Goal: Find specific page/section: Find specific page/section

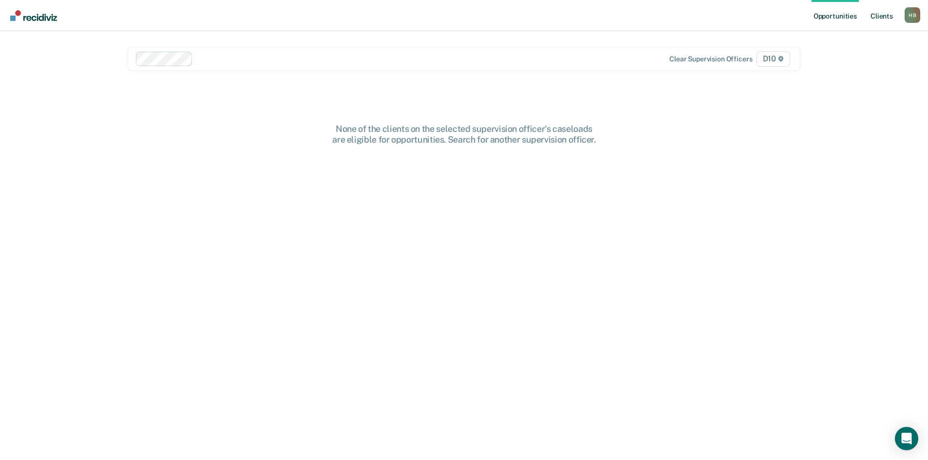
click at [436, 18] on link "Client s" at bounding box center [882, 15] width 26 height 31
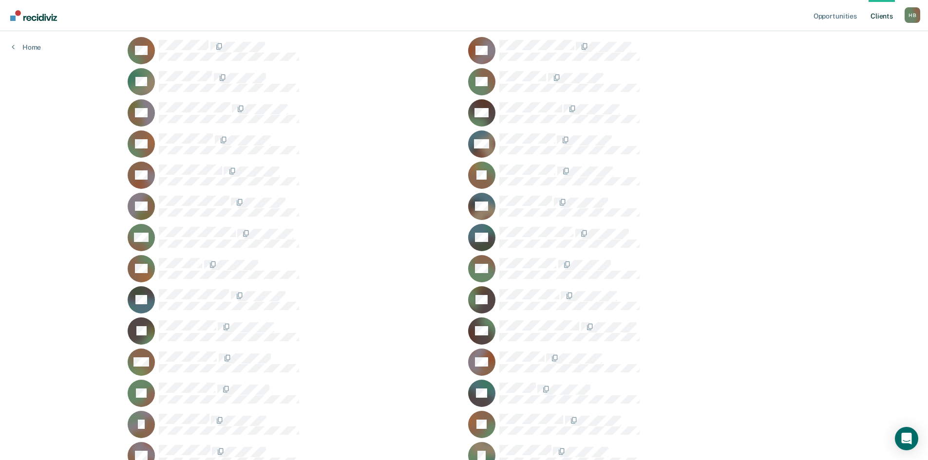
scroll to position [160, 0]
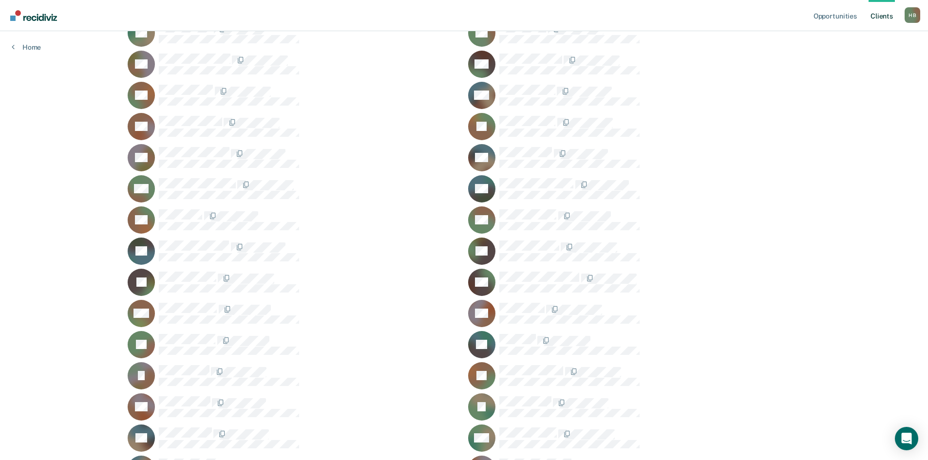
drag, startPoint x: 340, startPoint y: 232, endPoint x: 105, endPoint y: 220, distance: 235.2
click at [103, 221] on div "Opportunities Client s [PERSON_NAME] [PERSON_NAME] Profile How it works Log Out…" at bounding box center [464, 321] width 928 height 963
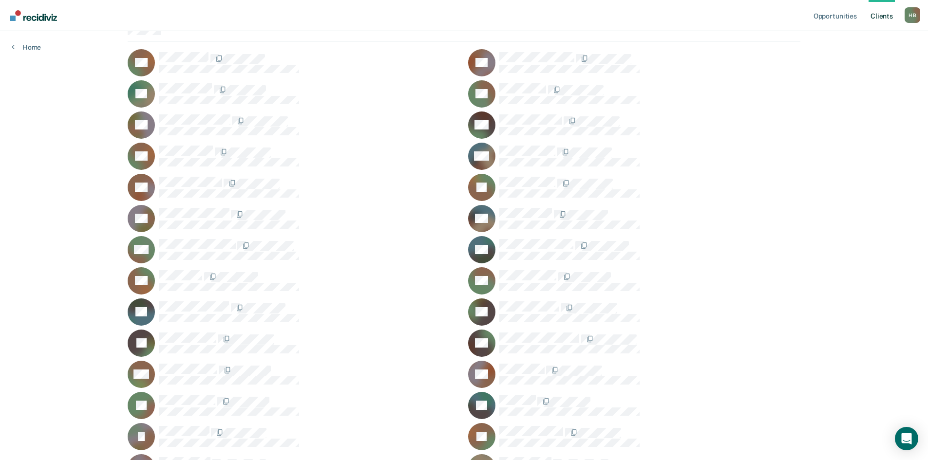
scroll to position [14, 0]
